Goal: Submit feedback/report problem: Submit feedback/report problem

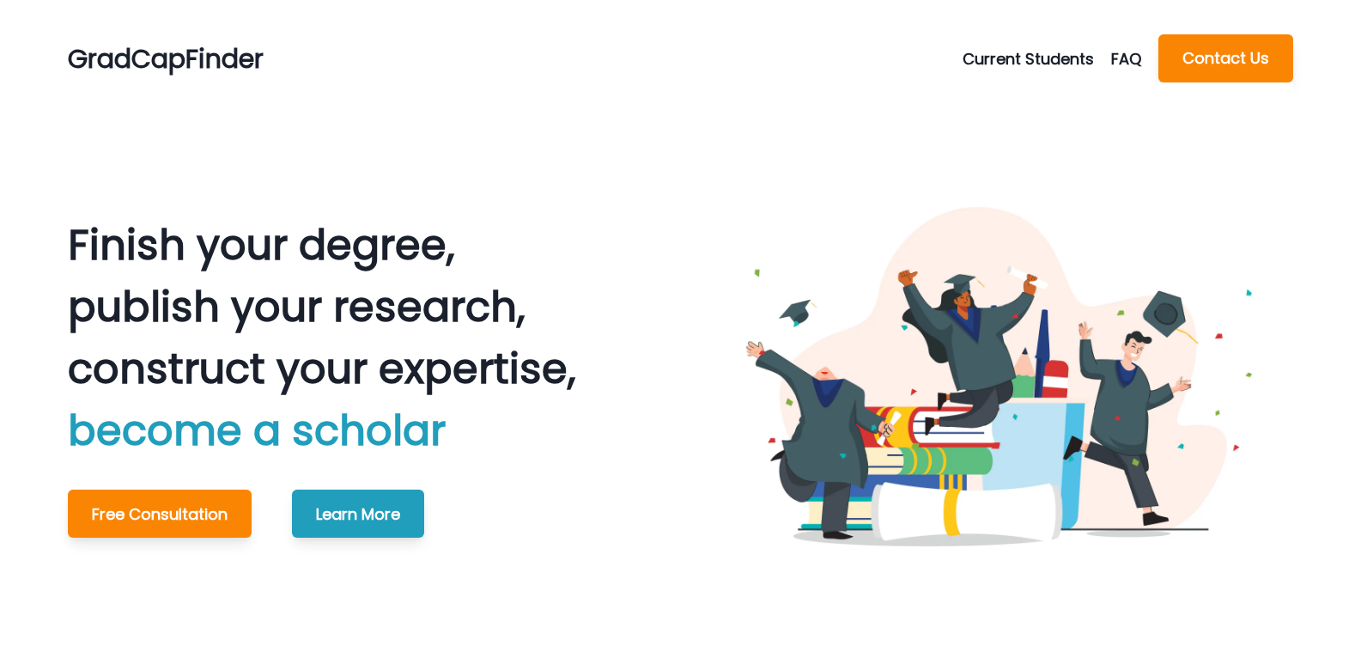
click at [1159, 34] on button "Contact Us" at bounding box center [1226, 58] width 135 height 48
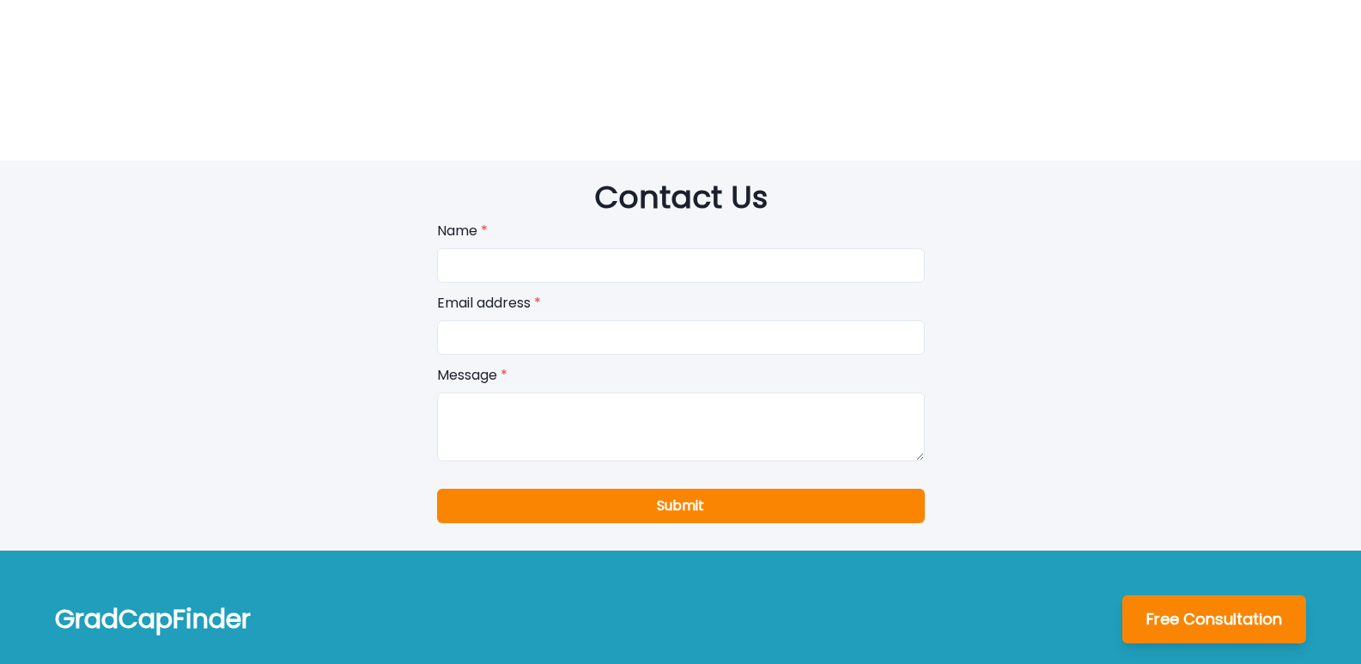
drag, startPoint x: 559, startPoint y: 391, endPoint x: 528, endPoint y: 349, distance: 52.2
click at [551, 392] on textarea at bounding box center [681, 426] width 488 height 69
paste textarea "Wikipedia is considered to be the World’s most significant tool for reference m…"
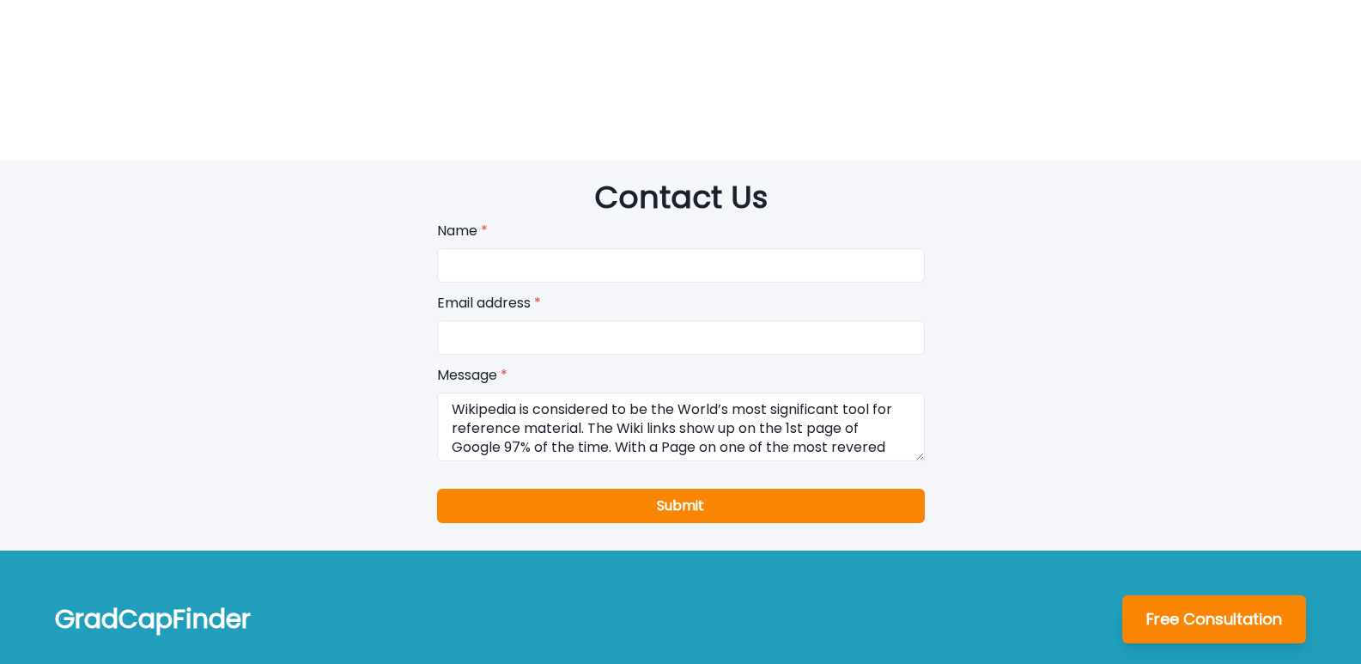
scroll to position [280, 0]
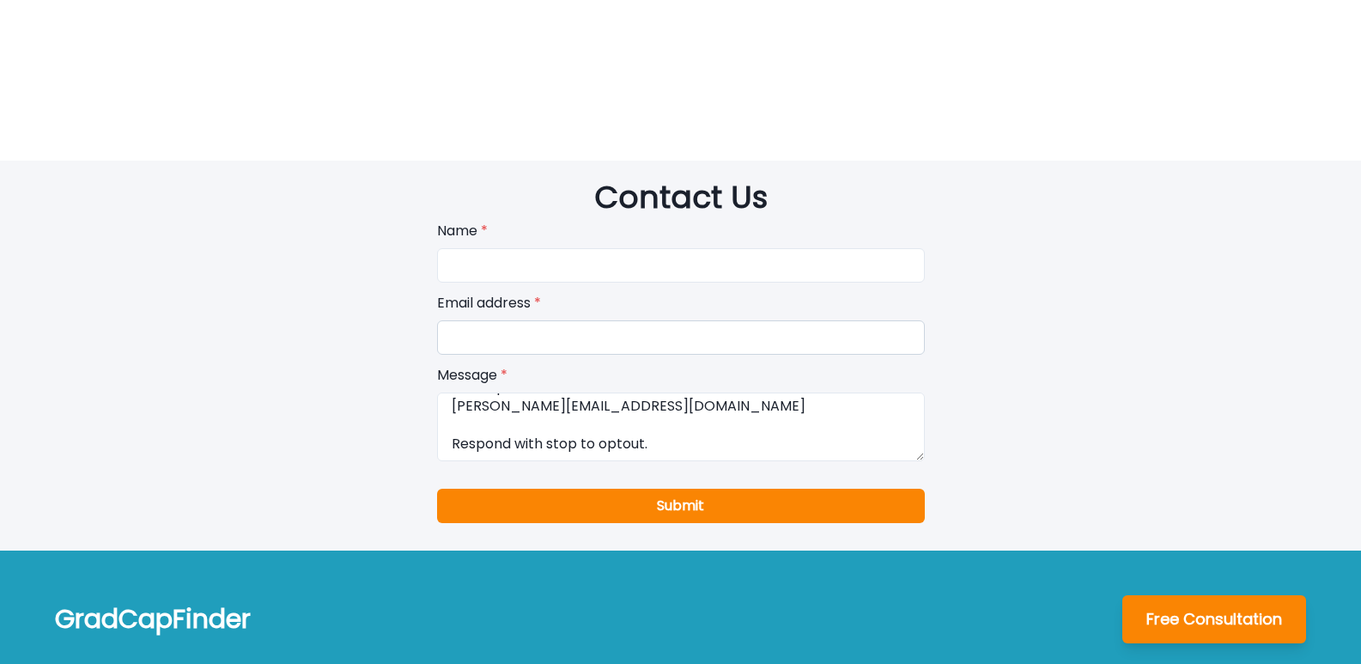
type textarea "Wikipedia is considered to be the World’s most significant tool for reference m…"
drag, startPoint x: 529, startPoint y: 319, endPoint x: 592, endPoint y: 313, distance: 63.0
click at [529, 320] on input "email" at bounding box center [681, 337] width 488 height 34
type input "[PERSON_NAME][EMAIL_ADDRESS][DOMAIN_NAME]"
click at [509, 248] on input at bounding box center [681, 265] width 488 height 34
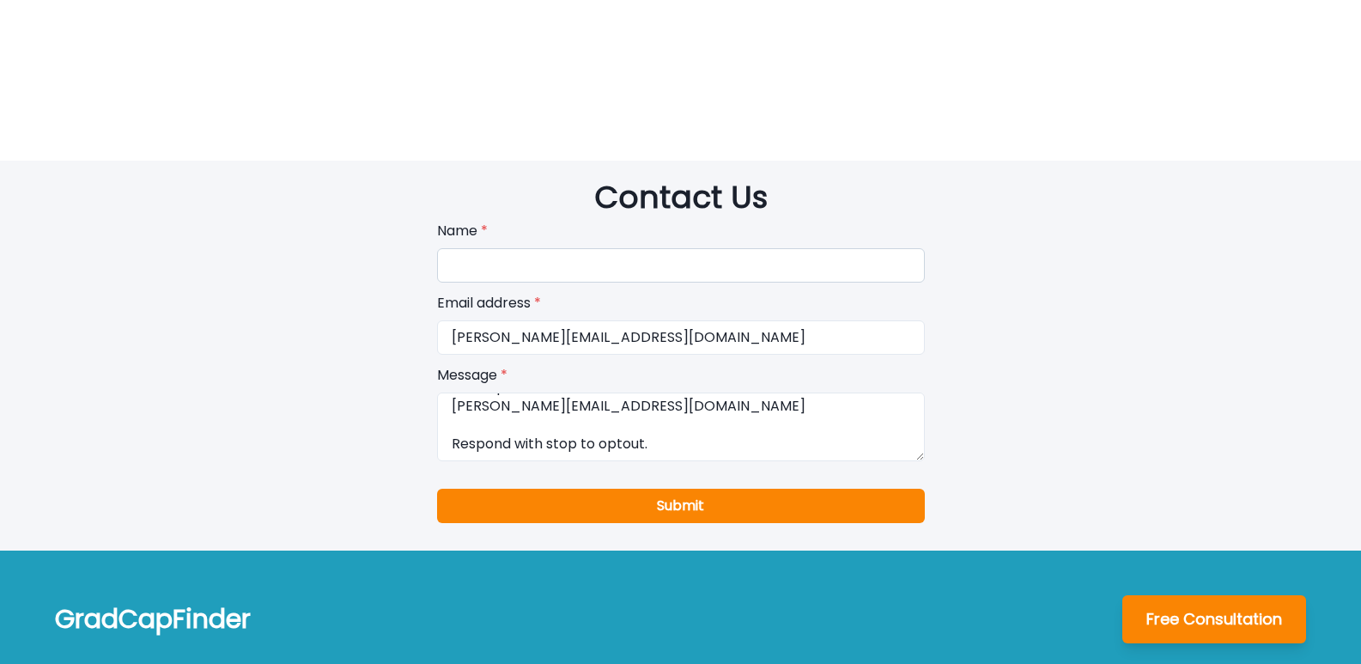
type input "[PERSON_NAME]"
click at [653, 414] on textarea "Wikipedia is considered to be the World’s most significant tool for reference m…" at bounding box center [681, 426] width 488 height 69
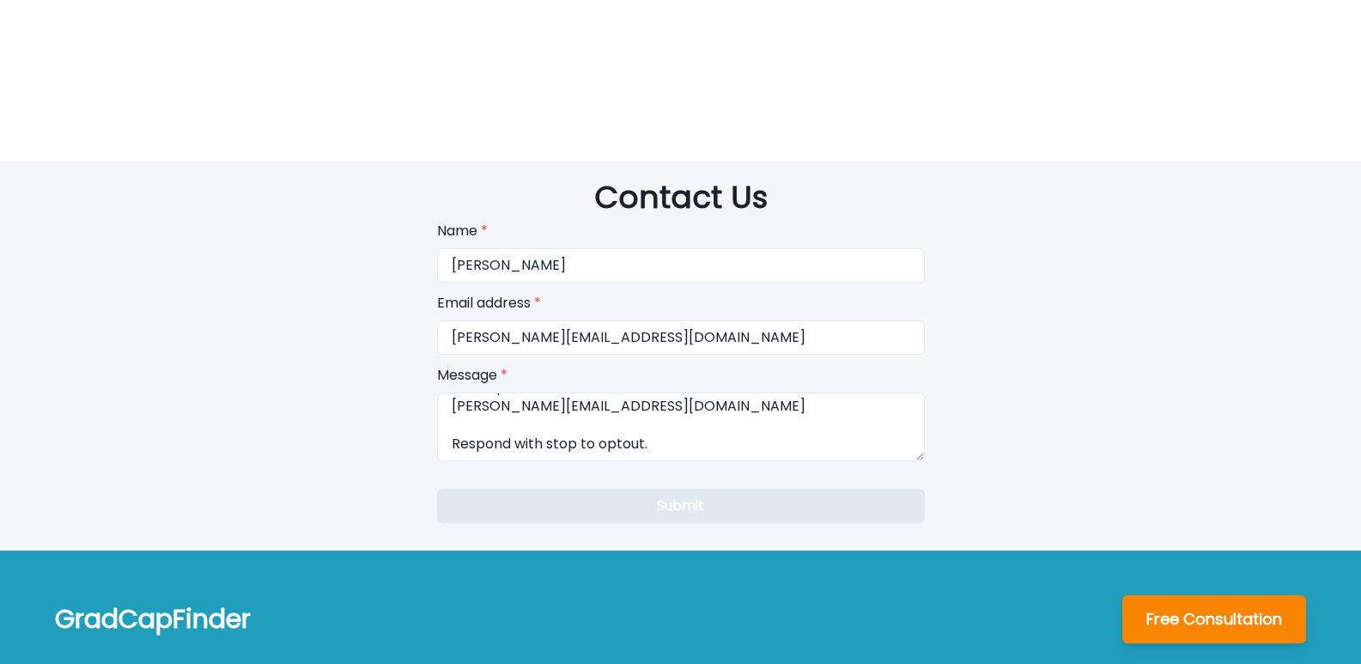
click at [655, 489] on button "Submit" at bounding box center [681, 506] width 488 height 34
click at [659, 489] on button "Submit" at bounding box center [681, 506] width 488 height 34
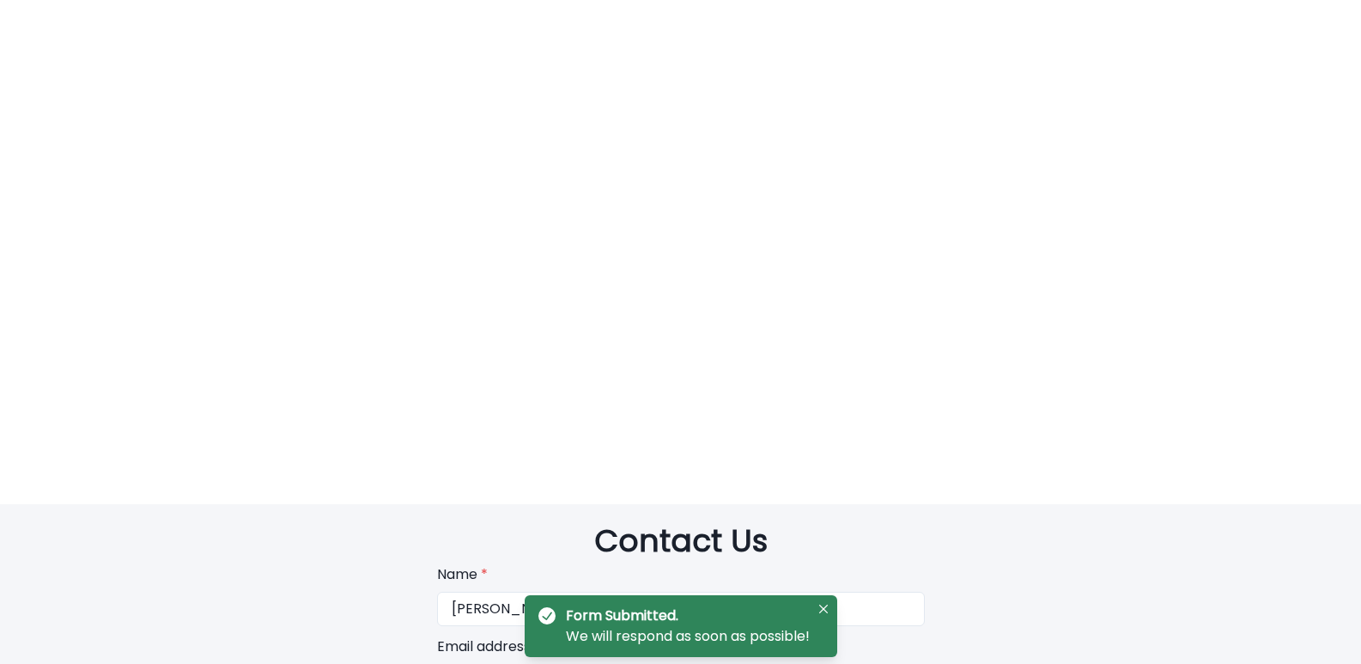
scroll to position [3650, 0]
